Goal: Information Seeking & Learning: Learn about a topic

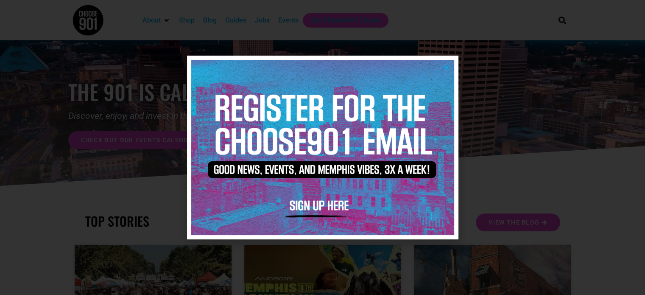
click at [445, 63] on img at bounding box center [322, 147] width 263 height 175
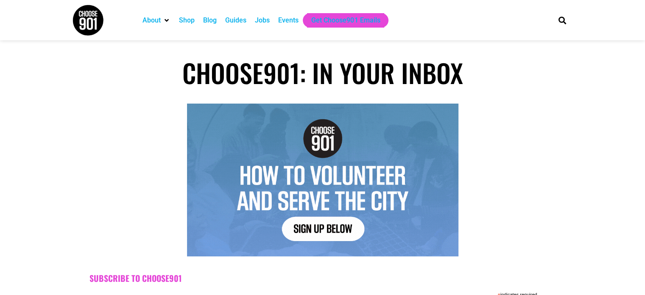
click at [265, 23] on div "Jobs" at bounding box center [262, 20] width 15 height 10
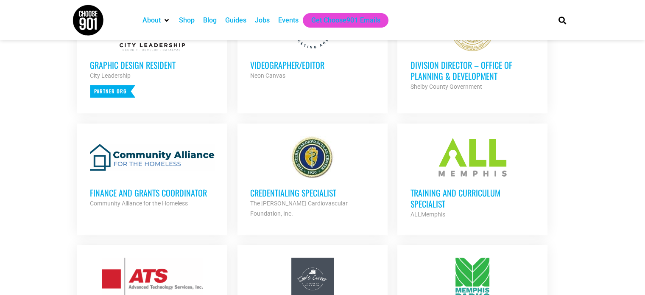
scroll to position [438, 0]
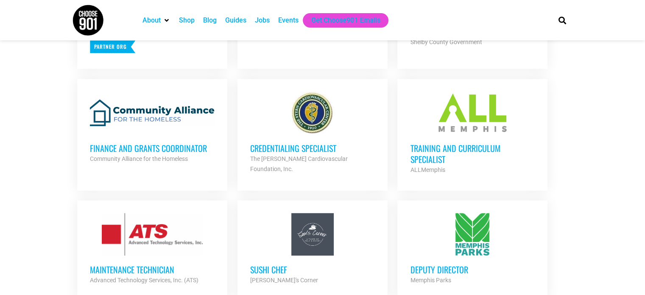
click at [203, 123] on div at bounding box center [152, 113] width 125 height 42
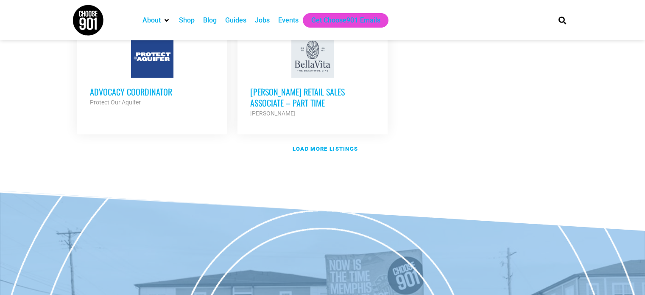
scroll to position [1096, 0]
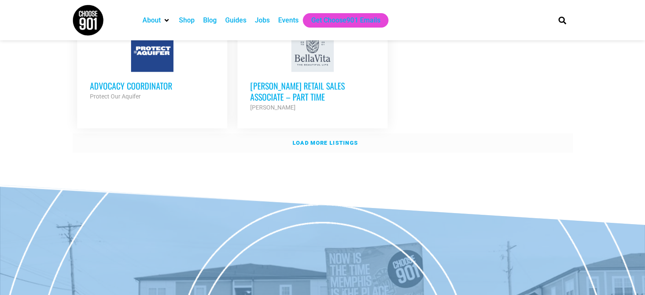
click at [325, 133] on link "Load more listings" at bounding box center [323, 143] width 501 height 20
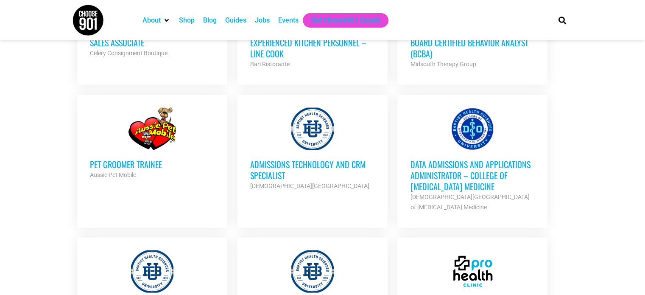
scroll to position [1621, 0]
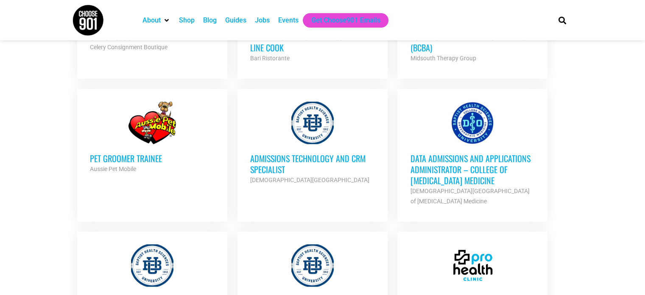
click at [471, 159] on h3 "Data Admissions and Applications Administrator – College of [MEDICAL_DATA] Medi…" at bounding box center [472, 169] width 125 height 33
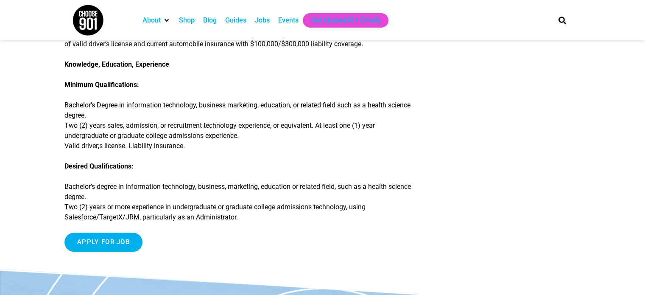
scroll to position [609, 0]
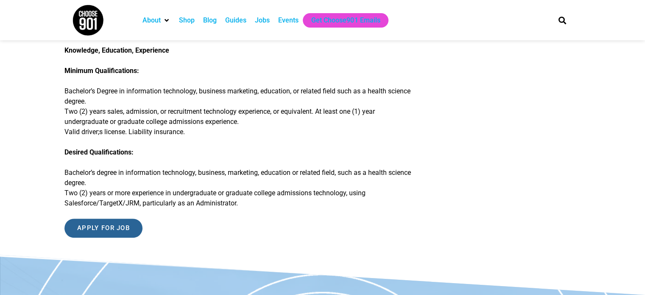
click at [94, 229] on input "Apply for job" at bounding box center [103, 228] width 78 height 19
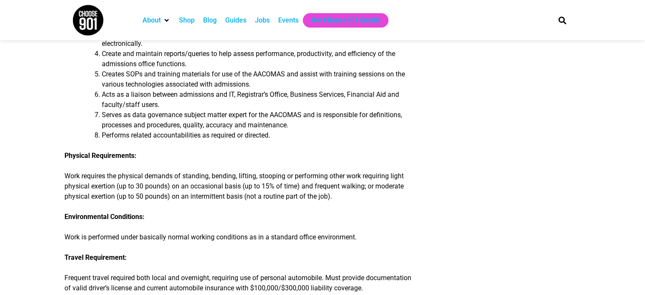
scroll to position [6, 0]
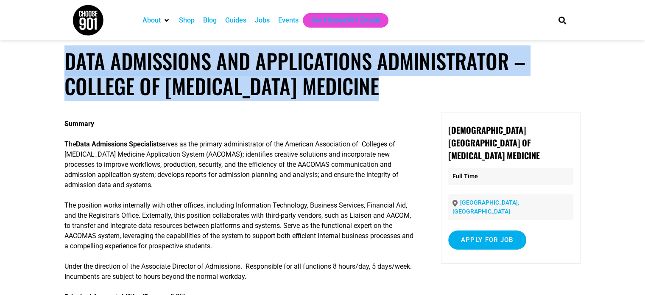
drag, startPoint x: 66, startPoint y: 62, endPoint x: 367, endPoint y: 98, distance: 303.0
click at [367, 98] on h1 "Data Admissions and Applications Administrator – College of Osteopathic Medicine" at bounding box center [322, 73] width 516 height 50
copy h1 "Data Admissions and Applications Administrator – College of Osteopathic Medicine"
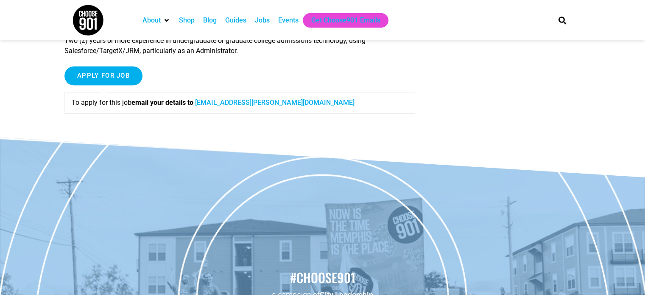
scroll to position [667, 0]
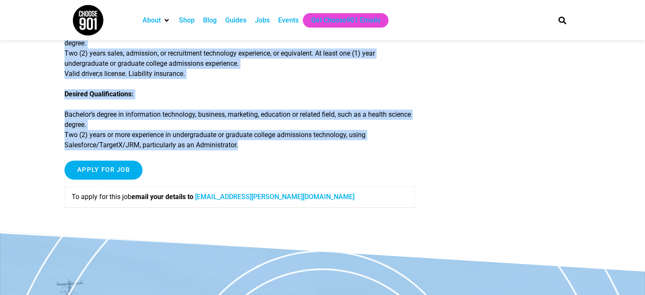
drag, startPoint x: 64, startPoint y: 144, endPoint x: 275, endPoint y: 156, distance: 212.1
copy div "Summary The Data Admissions Specialist serves as the primary administrator of t…"
click at [229, 176] on div "Apply for job To apply for this job email your details to raven.shoup@bmhcc.org" at bounding box center [239, 187] width 351 height 54
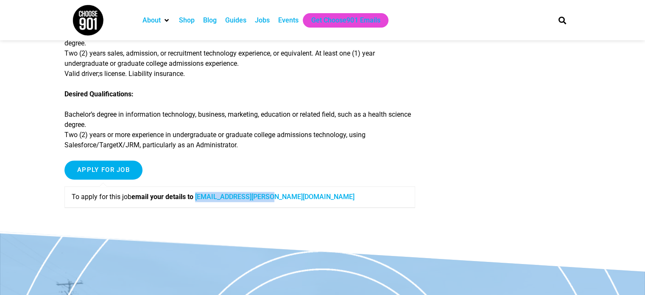
drag, startPoint x: 284, startPoint y: 202, endPoint x: 200, endPoint y: 196, distance: 84.6
click at [200, 196] on p "To apply for this job email your details to raven.shoup@bmhcc.org" at bounding box center [240, 197] width 336 height 10
copy link "raven.shoup@bmhcc.org"
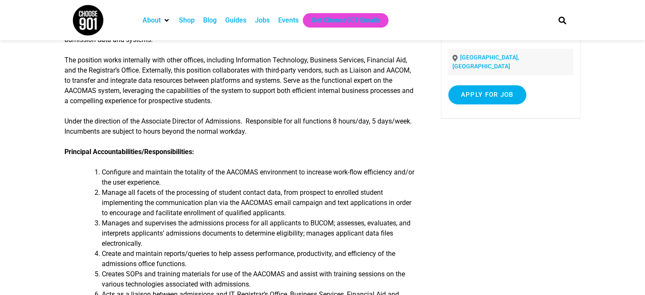
scroll to position [0, 0]
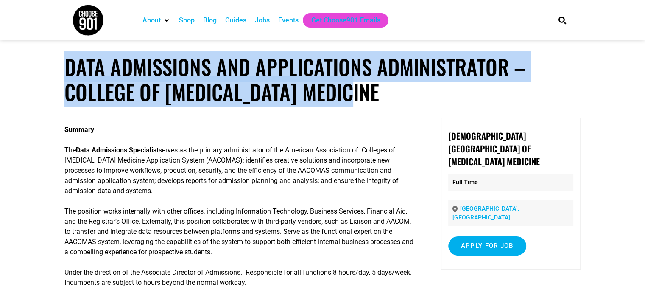
drag, startPoint x: 68, startPoint y: 64, endPoint x: 365, endPoint y: 92, distance: 298.3
click at [365, 92] on h1 "Data Admissions and Applications Administrator – College of [MEDICAL_DATA] Medi…" at bounding box center [322, 79] width 516 height 50
copy h1 "Data Admissions and Applications Administrator – College of [MEDICAL_DATA] Medi…"
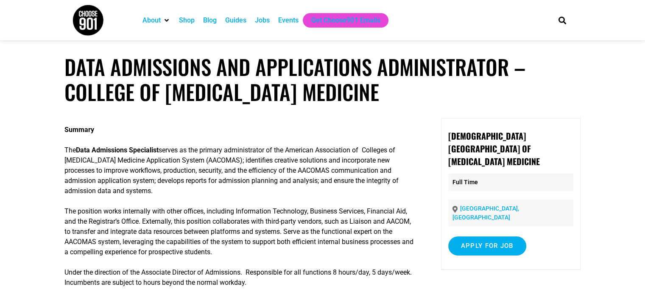
click at [64, 150] on p "The Data Admissions Specialist serves as the primary administrator of the Ameri…" at bounding box center [239, 170] width 351 height 51
click at [73, 70] on h1 "Data Admissions and Applications Administrator – College of [MEDICAL_DATA] Medi…" at bounding box center [322, 79] width 516 height 50
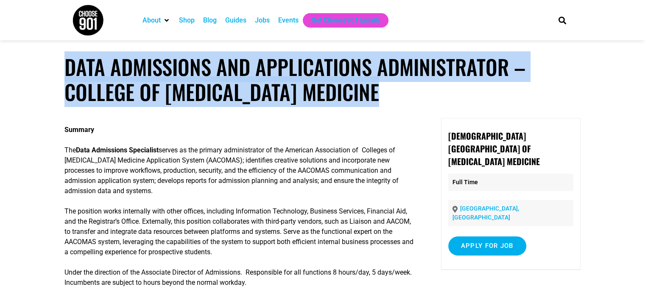
click at [73, 70] on h1 "Data Admissions and Applications Administrator – College of [MEDICAL_DATA] Medi…" at bounding box center [322, 79] width 516 height 50
copy article "Data Admissions and Applications Administrator – College of [MEDICAL_DATA] Medi…"
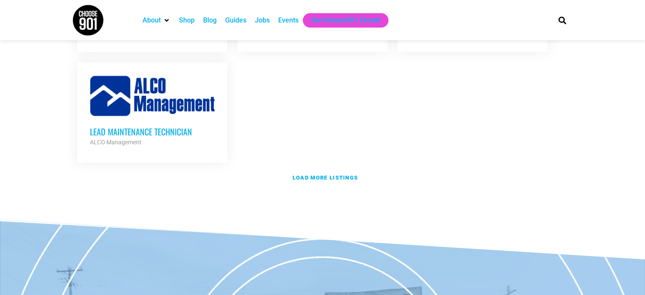
scroll to position [1904, 0]
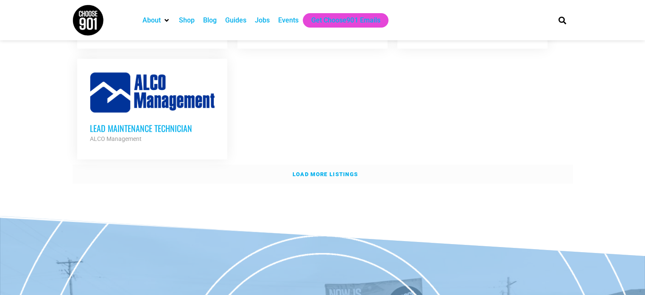
click at [349, 171] on strong "Load more listings" at bounding box center [325, 174] width 65 height 6
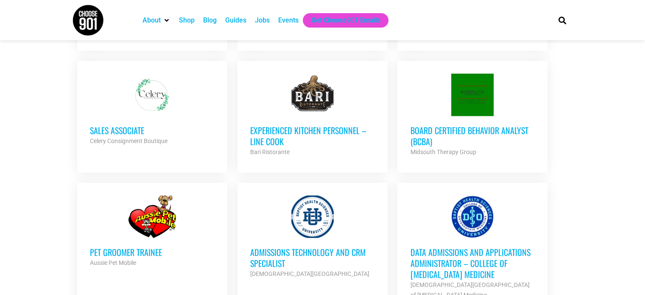
scroll to position [1029, 0]
